Goal: Navigation & Orientation: Find specific page/section

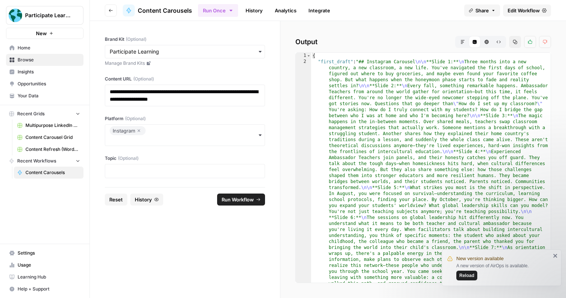
click at [47, 56] on link "Browse" at bounding box center [44, 60] width 77 height 12
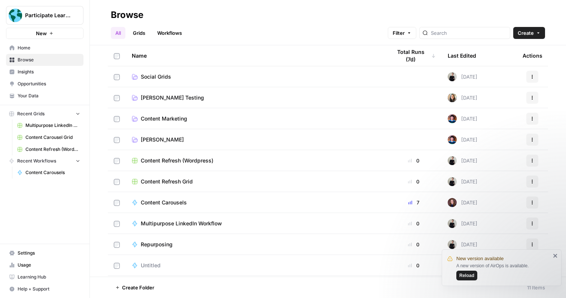
click at [180, 78] on link "Social Grids" at bounding box center [256, 76] width 248 height 7
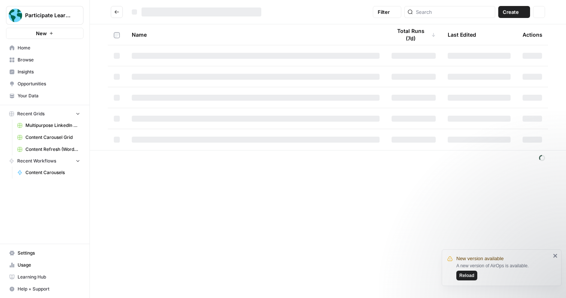
click at [180, 78] on div at bounding box center [256, 77] width 248 height 6
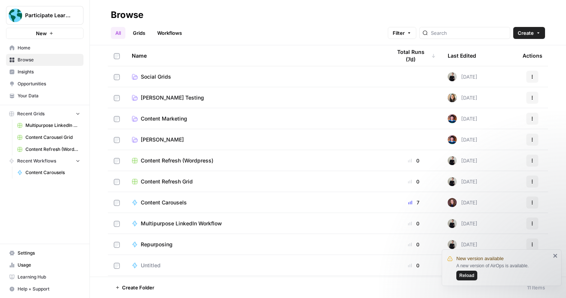
scroll to position [20, 0]
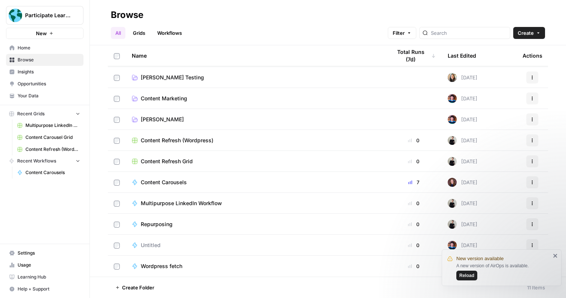
click at [191, 206] on span "Multipurpose LinkedIn Workflow" at bounding box center [181, 202] width 81 height 7
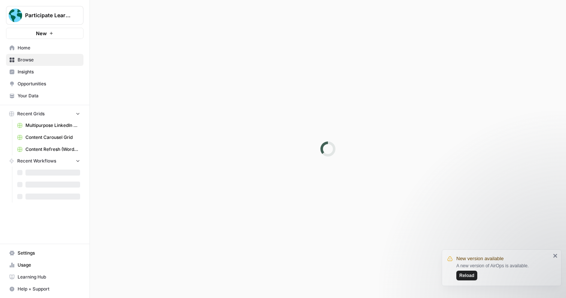
click at [191, 206] on div at bounding box center [328, 149] width 476 height 298
